Goal: Book appointment/travel/reservation

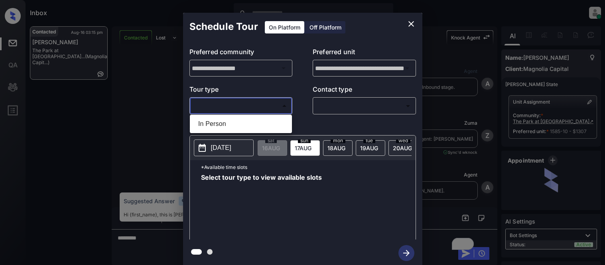
click at [232, 115] on ul "In Person" at bounding box center [241, 124] width 102 height 18
click at [232, 123] on li "In Person" at bounding box center [241, 124] width 98 height 14
type input "********"
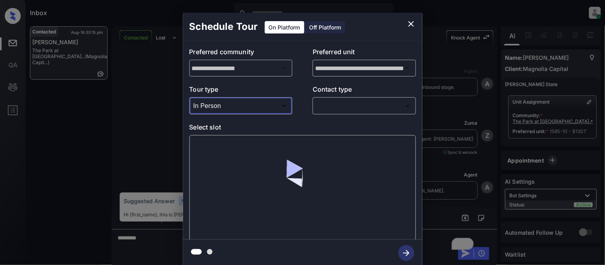
scroll to position [477, 0]
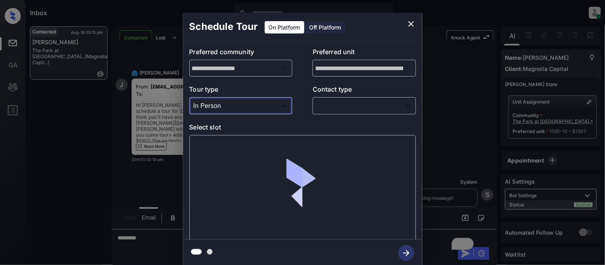
click at [330, 110] on body "Inbox [PERSON_NAME] Cataag Online Set yourself offline Set yourself on break Pr…" at bounding box center [302, 132] width 605 height 265
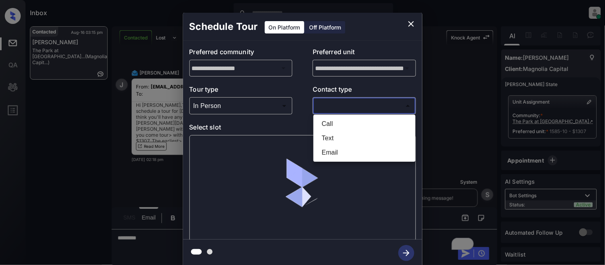
click at [330, 141] on li "Text" at bounding box center [365, 138] width 98 height 14
type input "****"
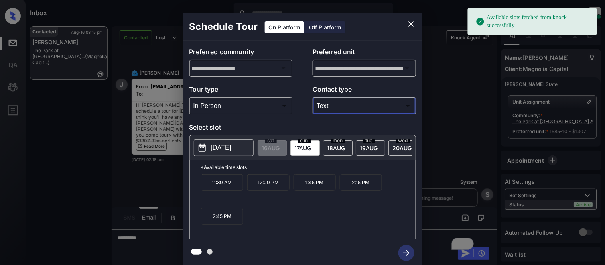
click at [230, 148] on p "[DATE]" at bounding box center [221, 148] width 20 height 10
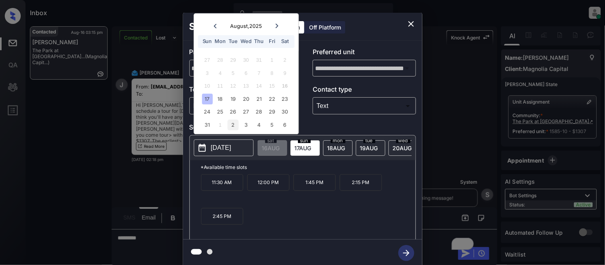
click at [236, 125] on div "2" at bounding box center [233, 125] width 11 height 11
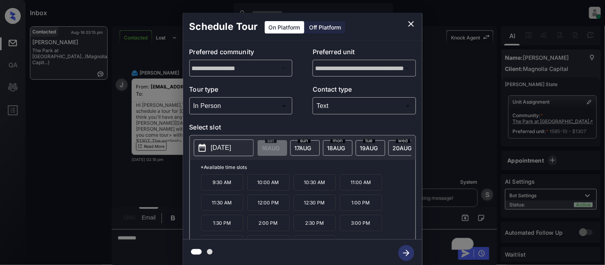
click at [225, 227] on p "1:30 PM" at bounding box center [222, 223] width 42 height 16
click at [406, 250] on icon "button" at bounding box center [407, 253] width 16 height 16
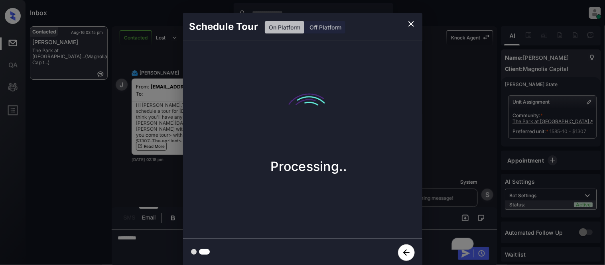
click at [435, 186] on div "Schedule Tour On Platform Off Platform Processing.." at bounding box center [302, 140] width 605 height 280
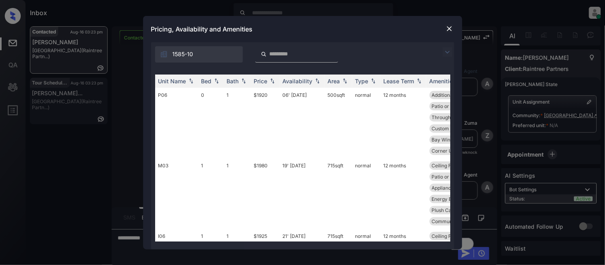
scroll to position [360, 0]
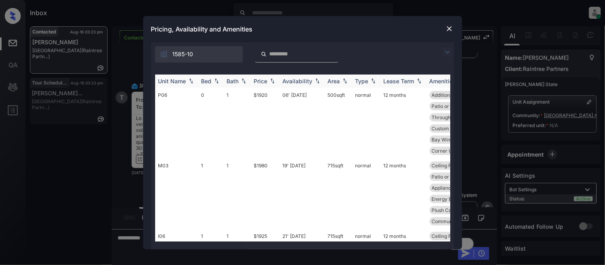
click at [262, 79] on div "Price" at bounding box center [261, 81] width 14 height 7
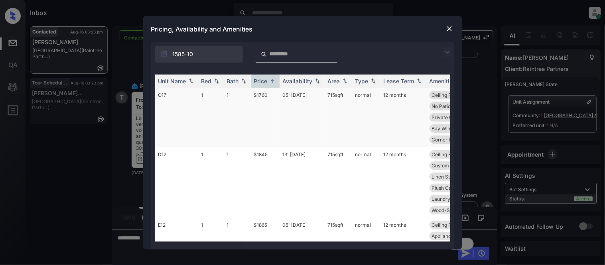
click at [263, 97] on td "$1760" at bounding box center [265, 117] width 29 height 59
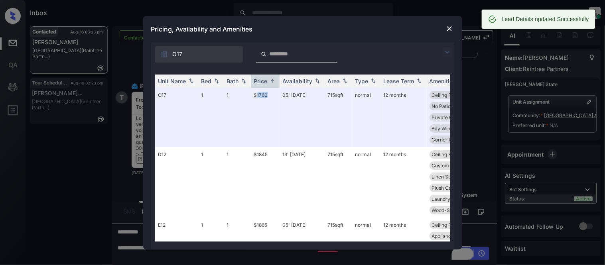
click at [452, 29] on img at bounding box center [450, 29] width 8 height 8
